Goal: Navigation & Orientation: Find specific page/section

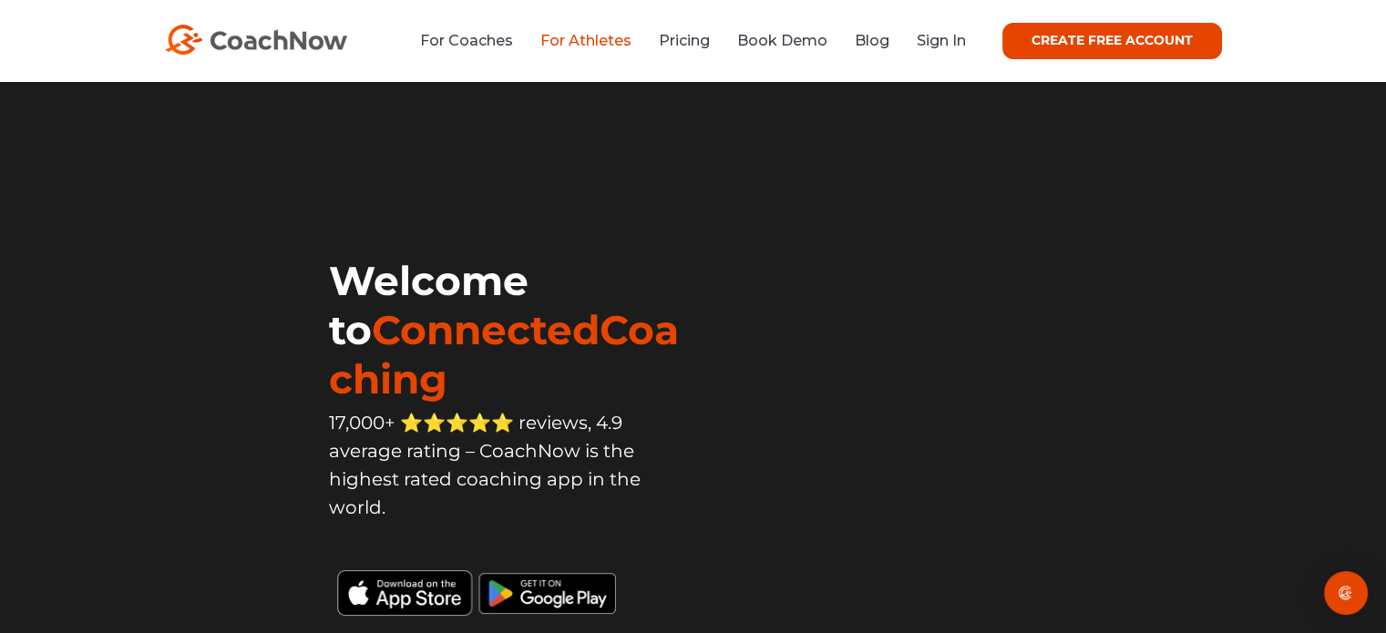
click at [572, 43] on link "For Athletes" at bounding box center [585, 40] width 91 height 17
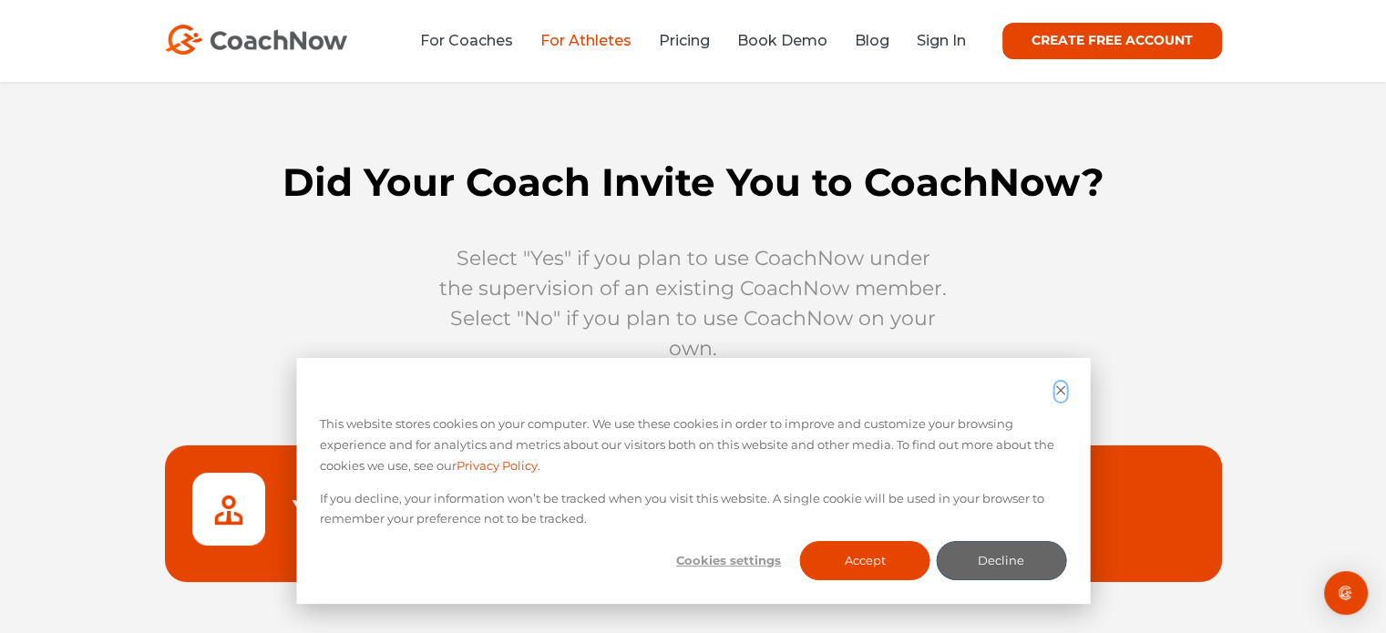
click at [1061, 392] on icon "Dismiss cookie banner" at bounding box center [1060, 390] width 9 height 9
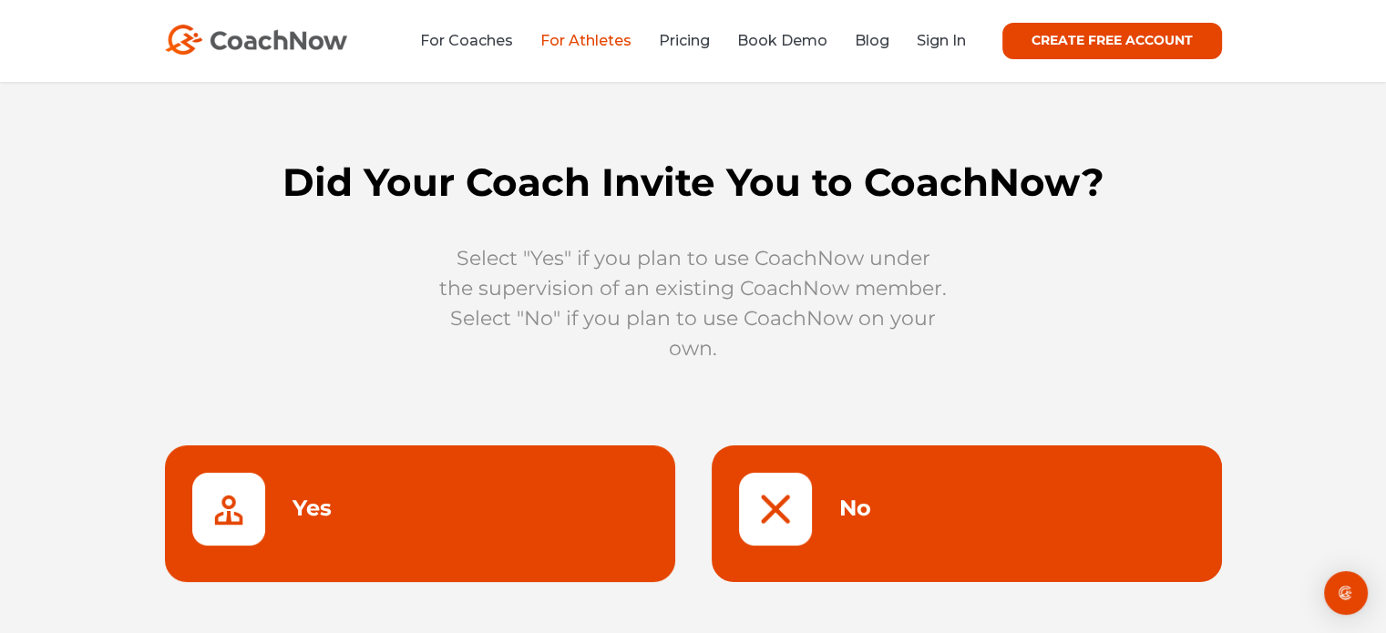
click at [1002, 470] on link at bounding box center [967, 514] width 510 height 137
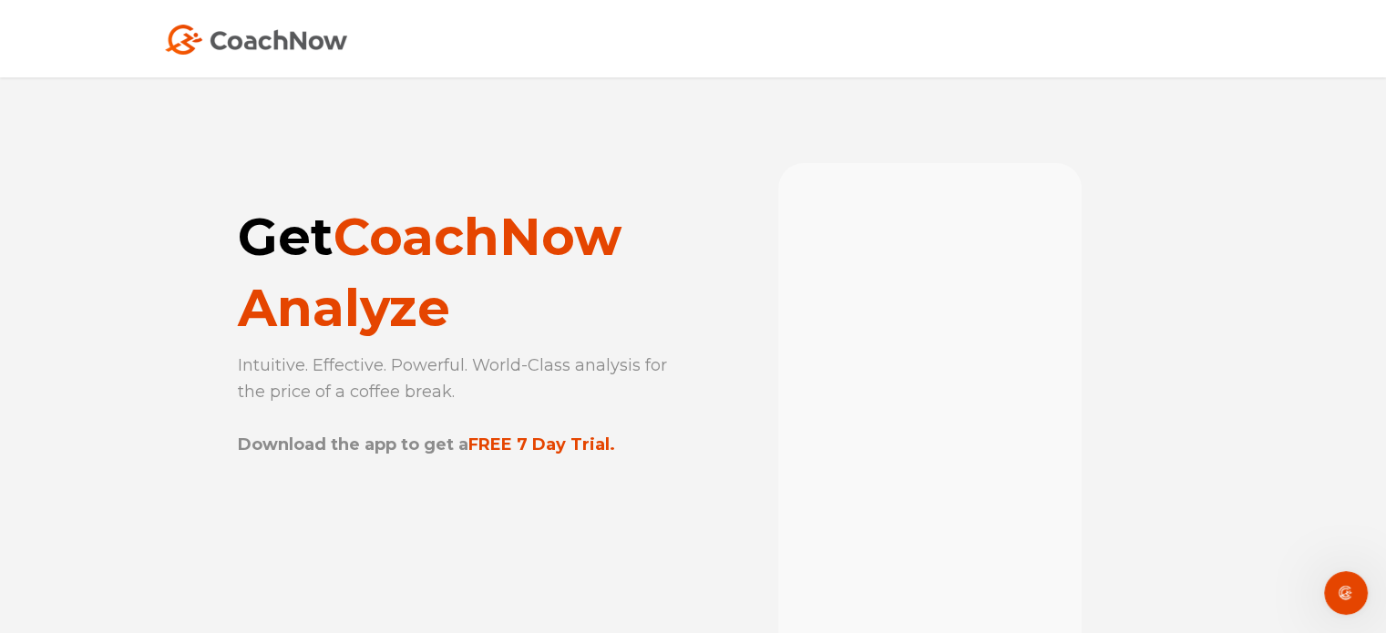
click at [324, 56] on div at bounding box center [693, 38] width 1386 height 77
click at [219, 36] on img at bounding box center [256, 40] width 182 height 30
